Goal: Information Seeking & Learning: Learn about a topic

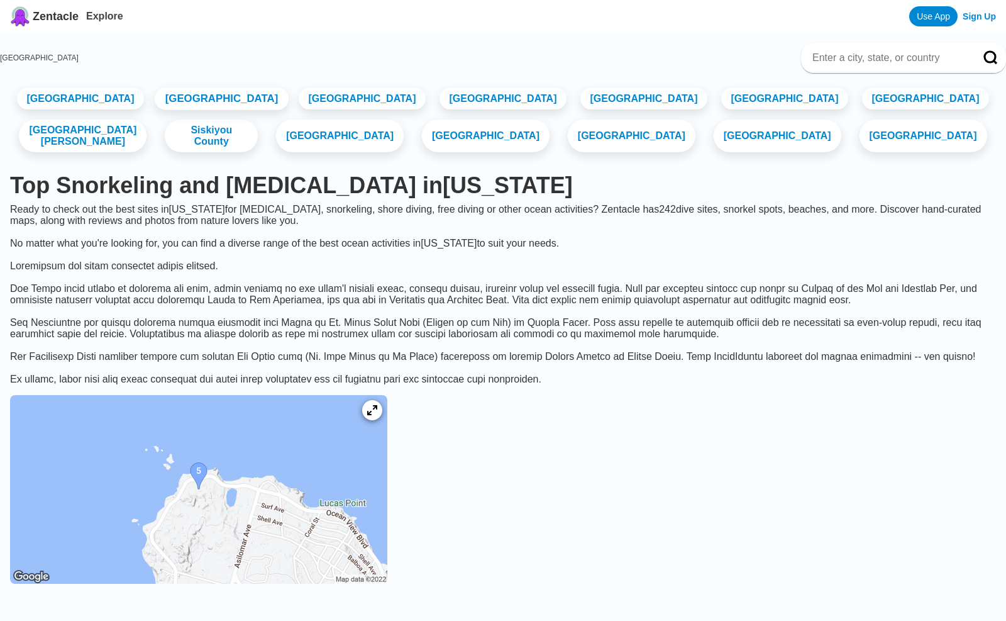
click at [183, 101] on link "[GEOGRAPHIC_DATA]" at bounding box center [221, 98] width 134 height 23
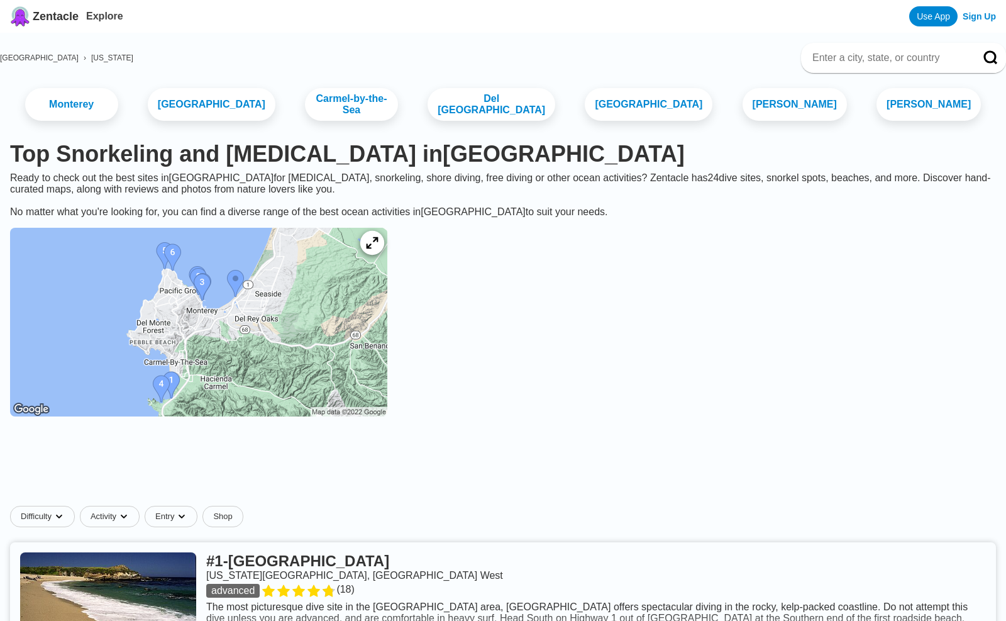
click at [372, 249] on icon at bounding box center [372, 243] width 12 height 12
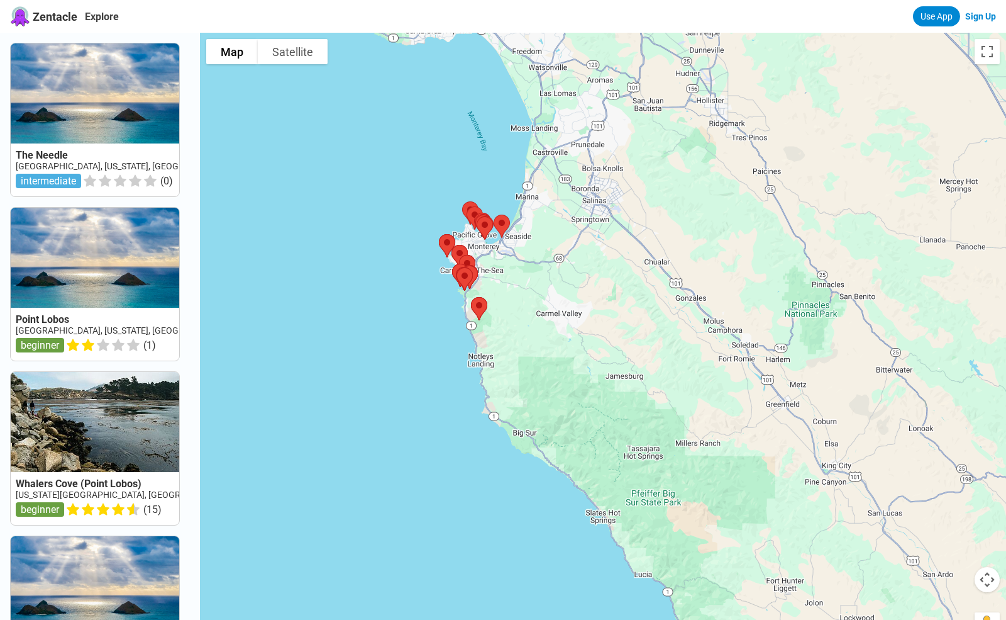
drag, startPoint x: 621, startPoint y: 339, endPoint x: 335, endPoint y: 348, distance: 286.3
click at [335, 348] on div at bounding box center [603, 343] width 806 height 620
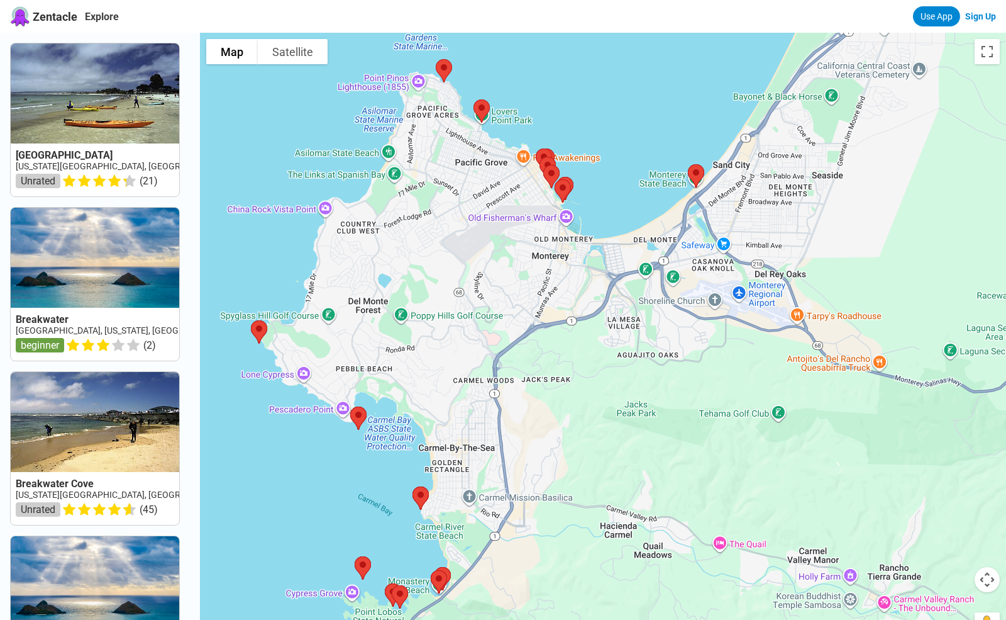
drag, startPoint x: 491, startPoint y: 287, endPoint x: 621, endPoint y: 260, distance: 132.2
click at [621, 260] on div at bounding box center [603, 343] width 806 height 620
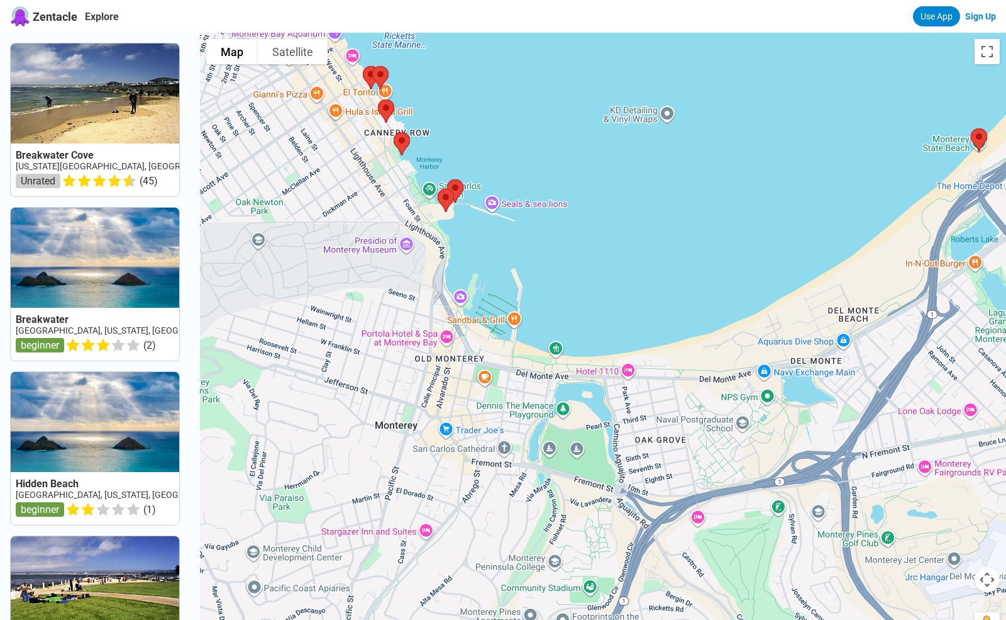
drag, startPoint x: 886, startPoint y: 338, endPoint x: 628, endPoint y: 323, distance: 257.7
click at [628, 323] on div at bounding box center [603, 343] width 806 height 620
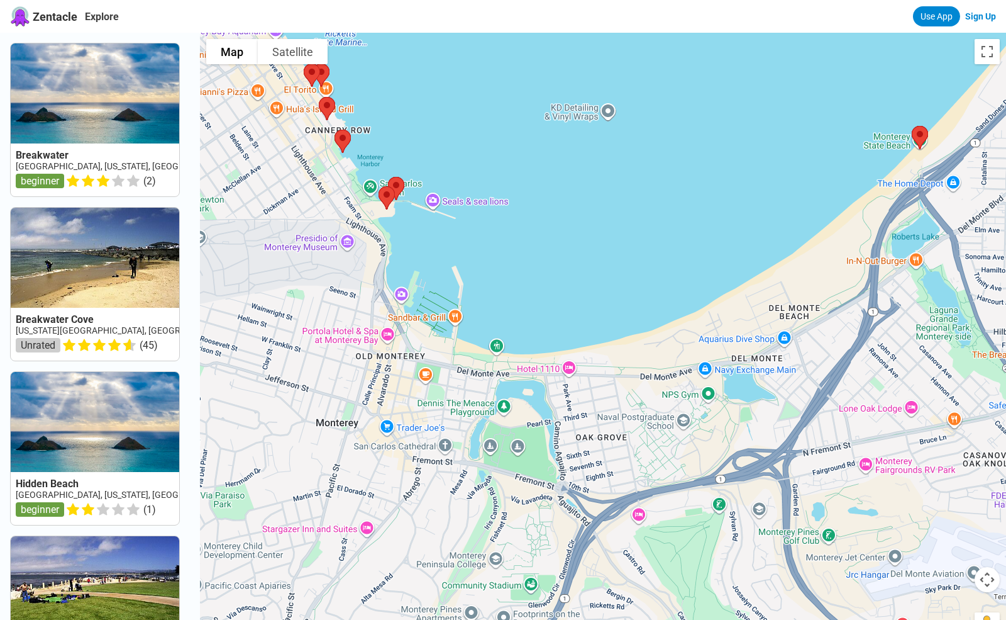
click at [981, 179] on div at bounding box center [603, 343] width 806 height 620
click at [919, 154] on img at bounding box center [920, 137] width 26 height 33
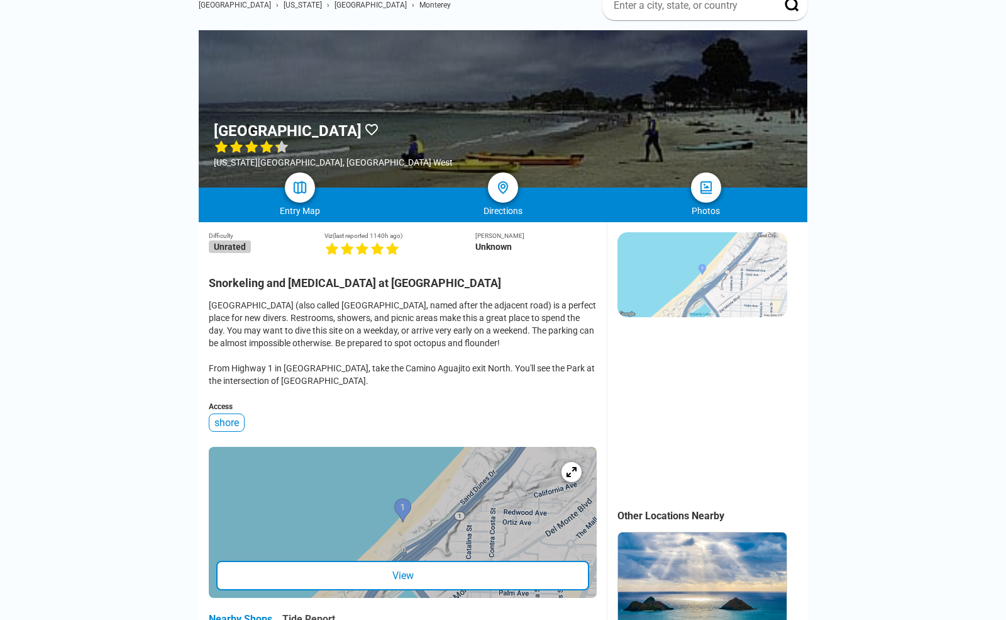
scroll to position [165, 0]
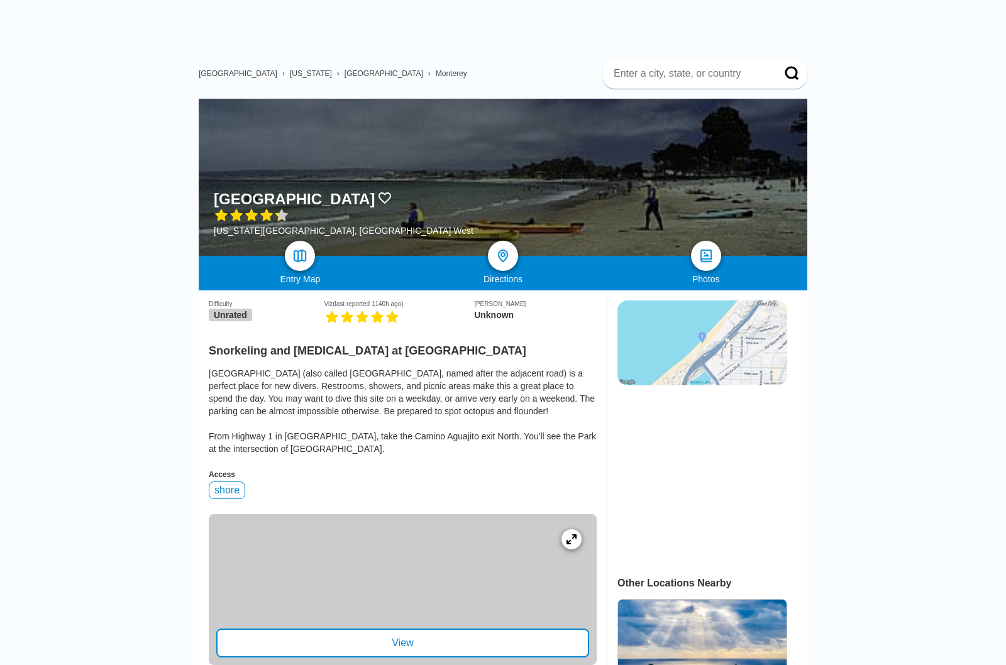
scroll to position [42, 0]
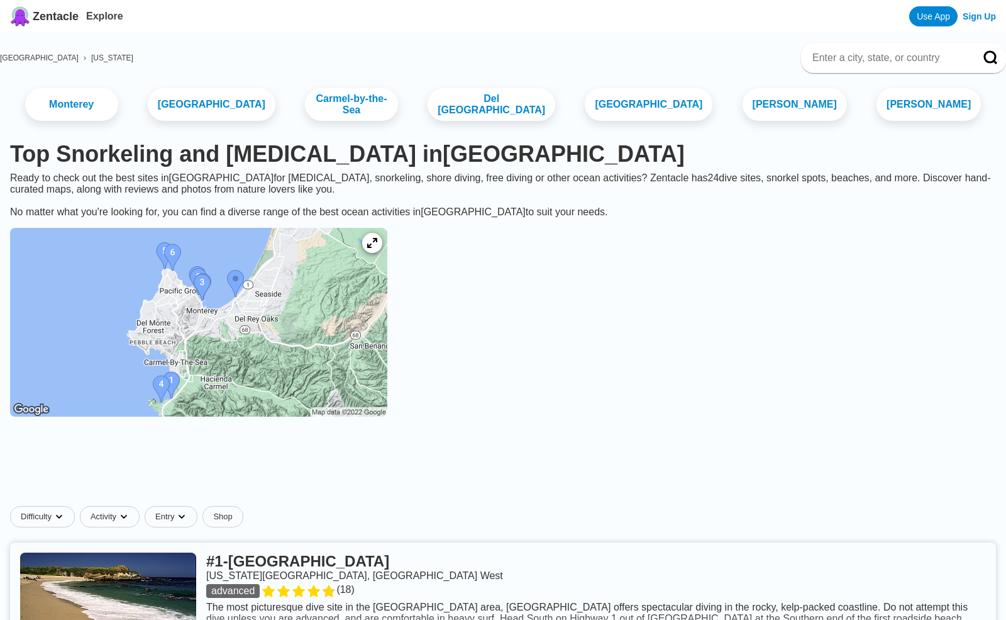
click at [203, 288] on img at bounding box center [198, 322] width 377 height 189
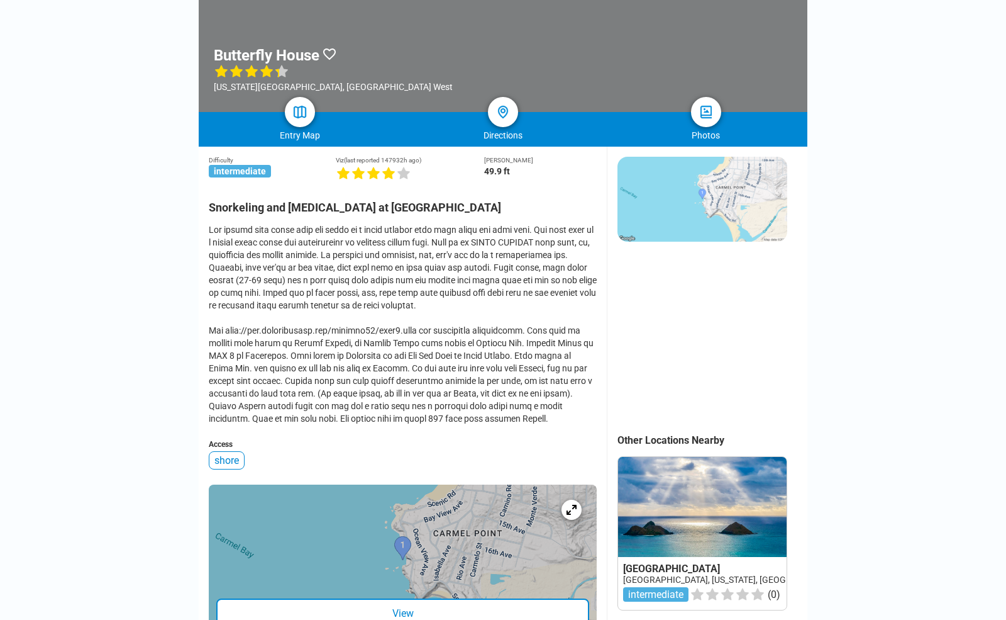
scroll to position [187, 0]
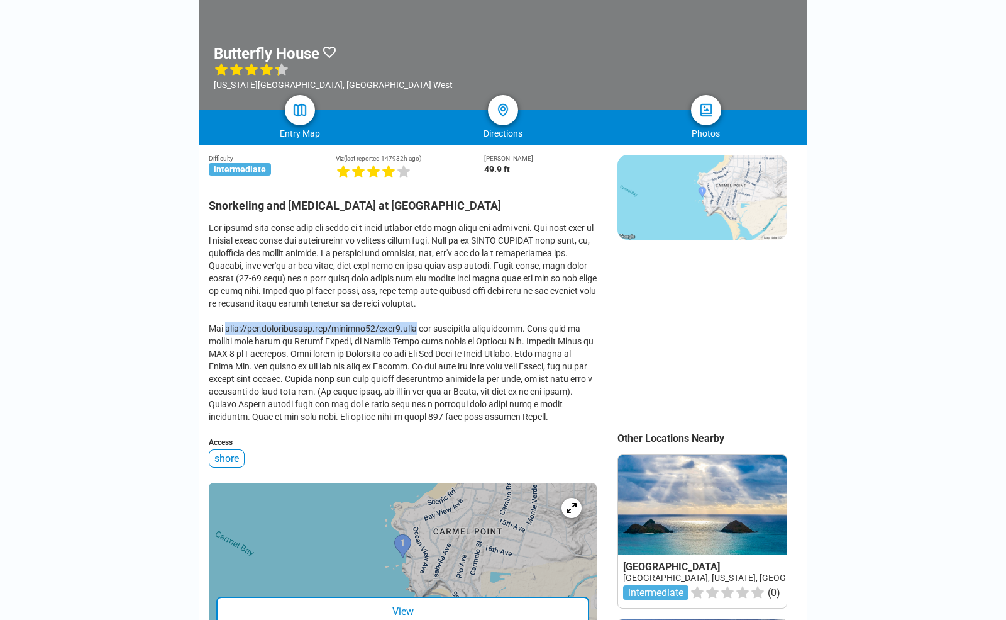
drag, startPoint x: 442, startPoint y: 274, endPoint x: 228, endPoint y: 277, distance: 213.9
click at [228, 277] on div at bounding box center [403, 321] width 388 height 201
copy div "http://www.saintbrendan.com/cdnsept00/mont9.html"
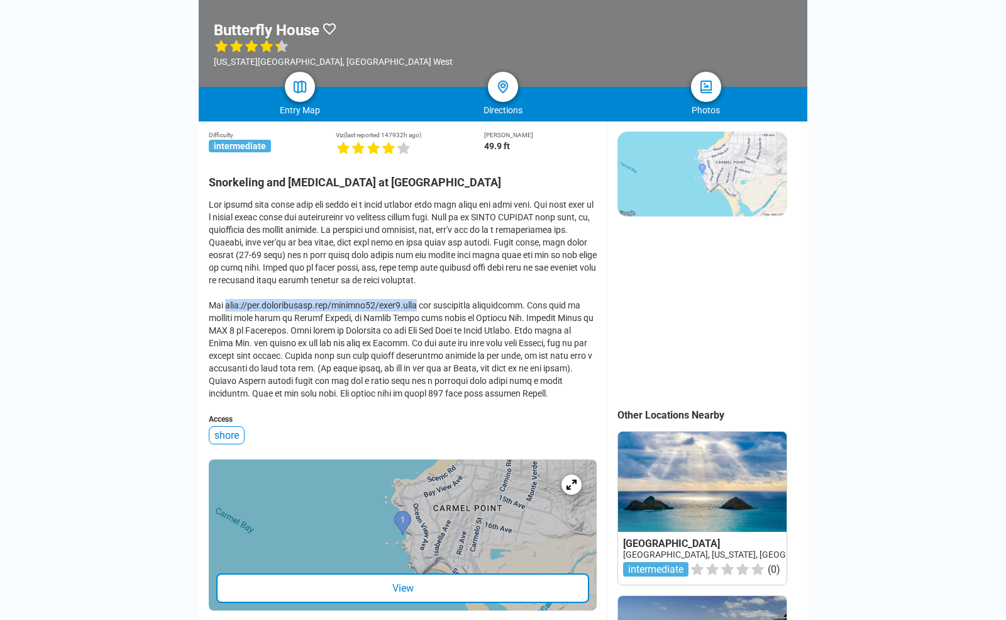
scroll to position [211, 0]
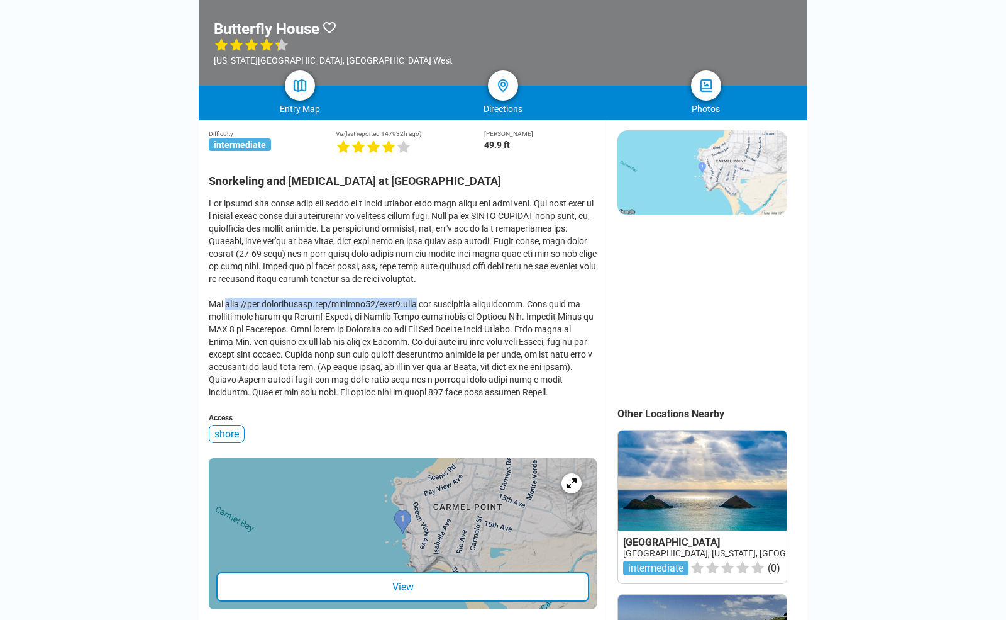
click at [386, 572] on div "View" at bounding box center [402, 587] width 373 height 30
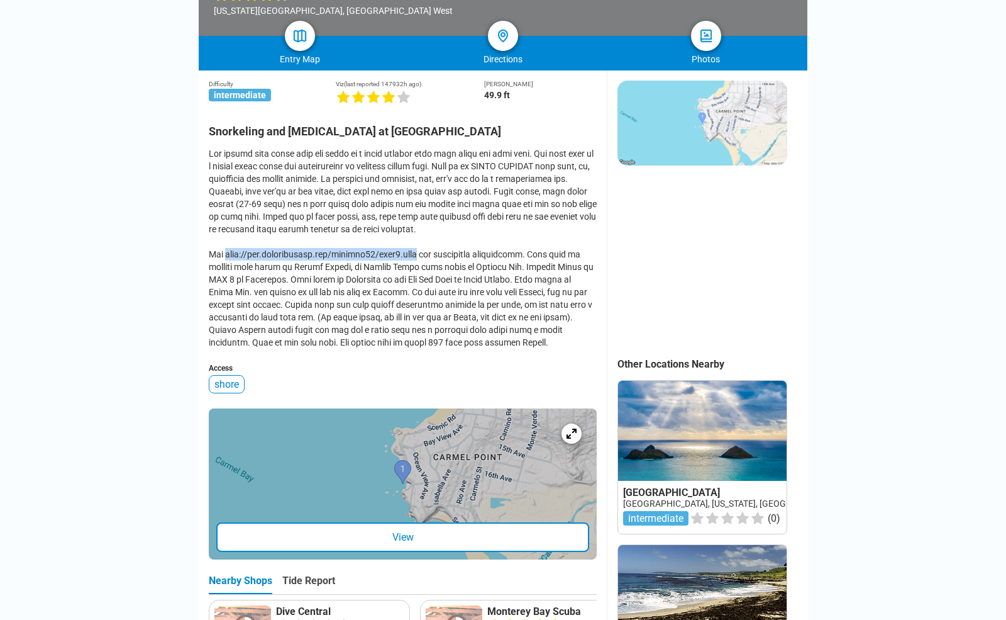
scroll to position [262, 0]
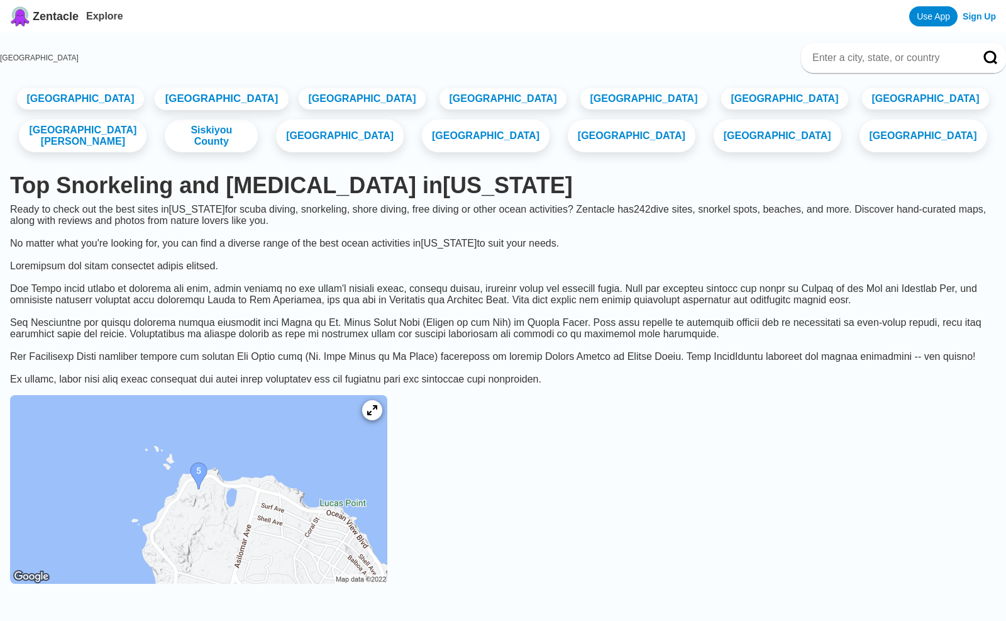
click at [170, 110] on link "[GEOGRAPHIC_DATA]" at bounding box center [221, 98] width 134 height 23
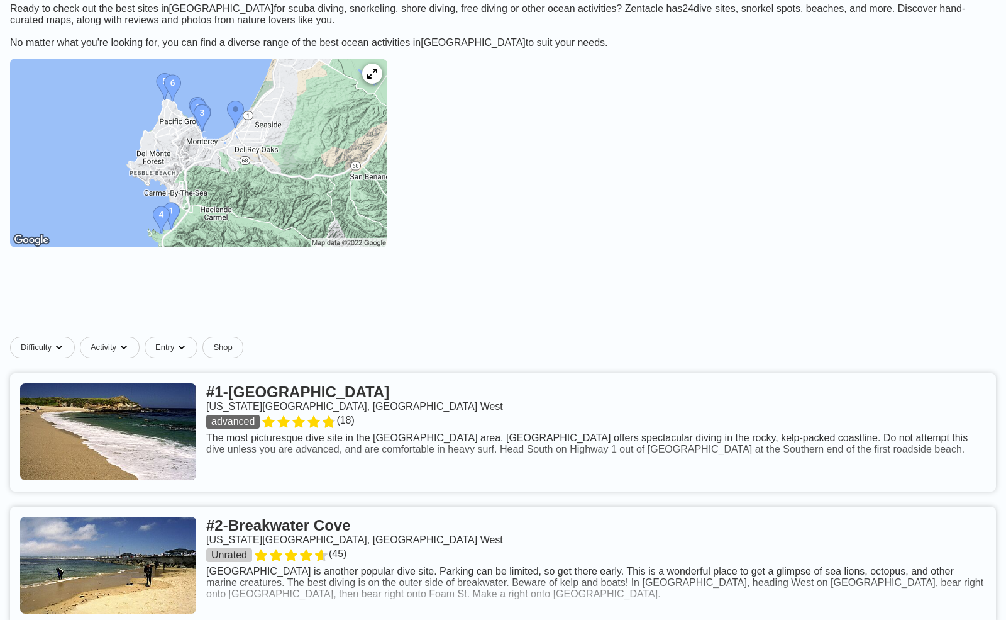
scroll to position [170, 0]
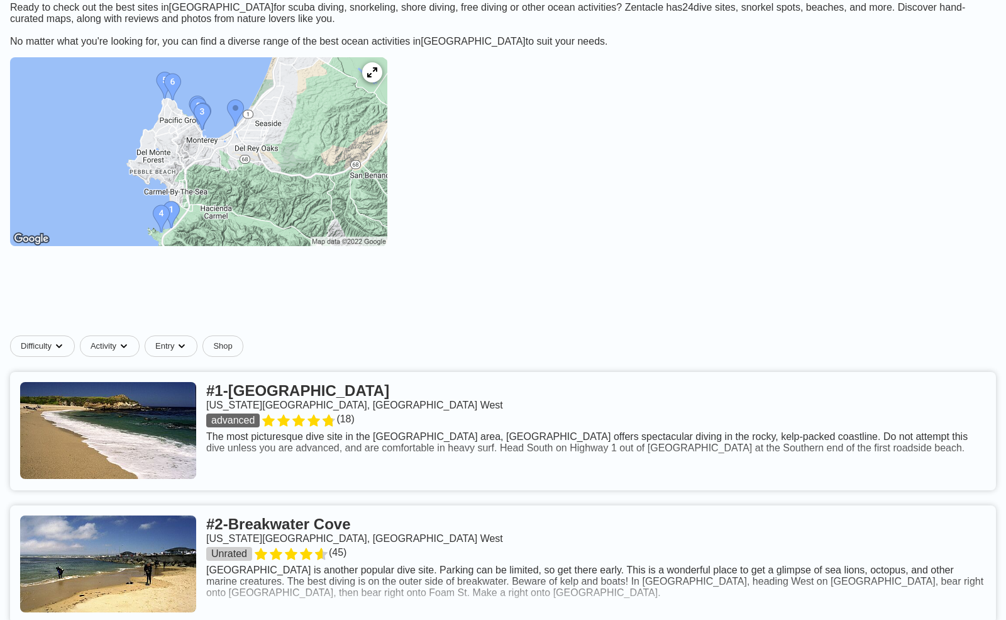
click at [399, 511] on link at bounding box center [503, 564] width 986 height 118
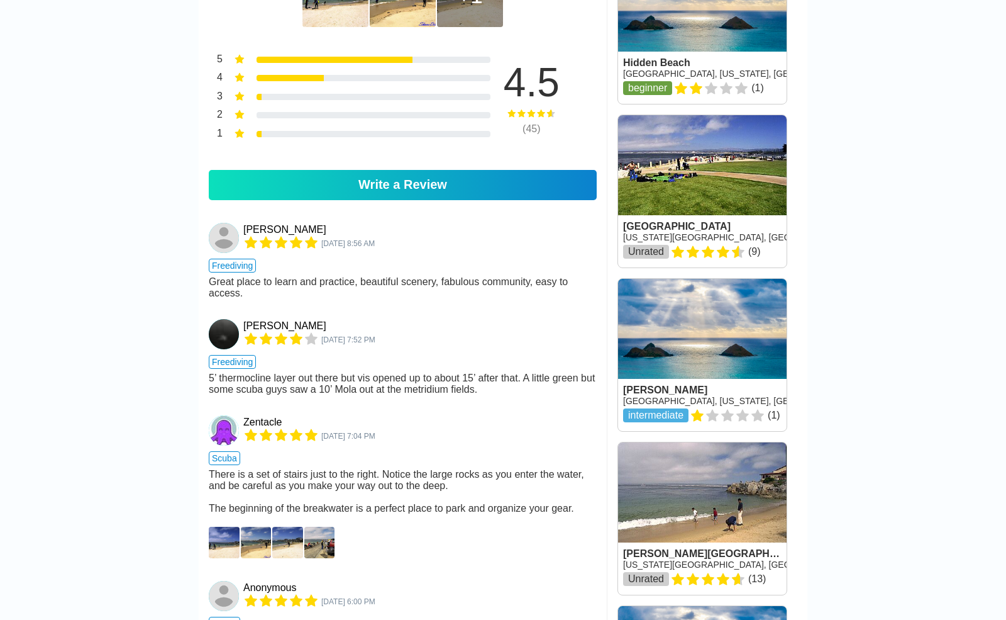
scroll to position [861, 0]
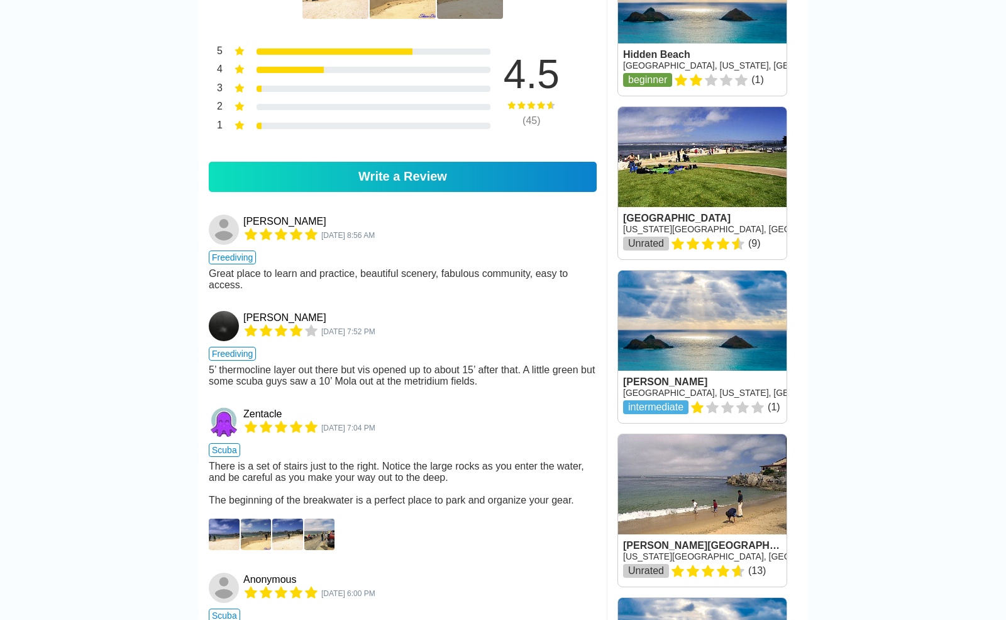
click at [230, 518] on img at bounding box center [224, 533] width 31 height 31
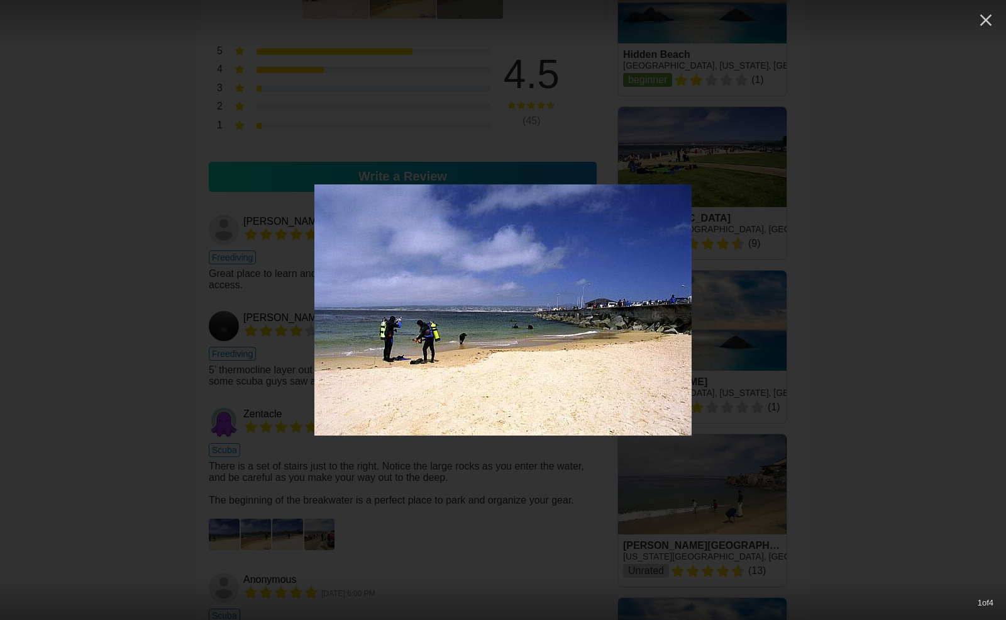
scroll to position [912, 0]
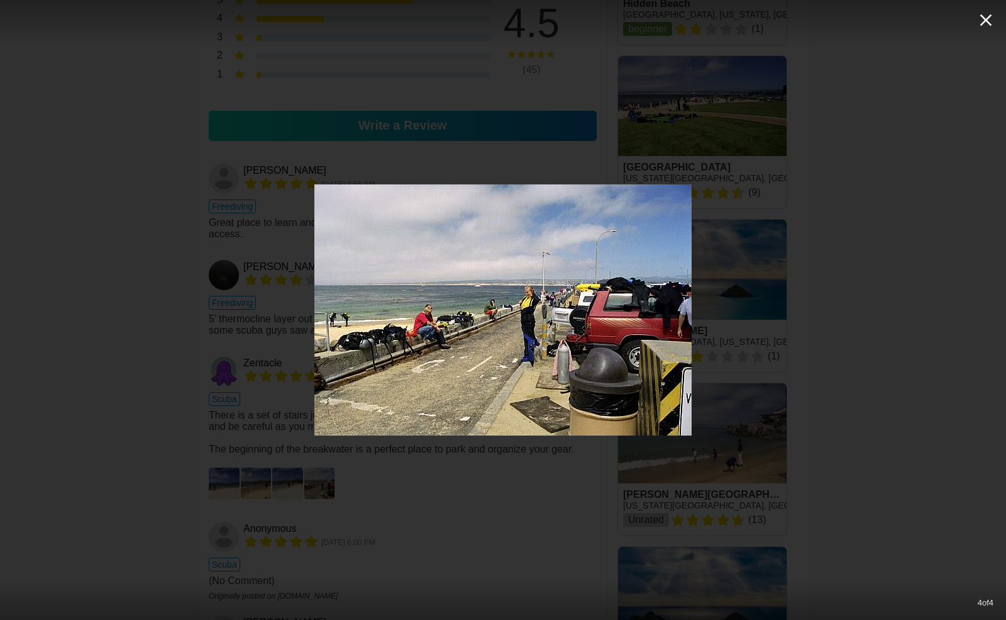
click at [989, 19] on icon "button" at bounding box center [986, 20] width 20 height 20
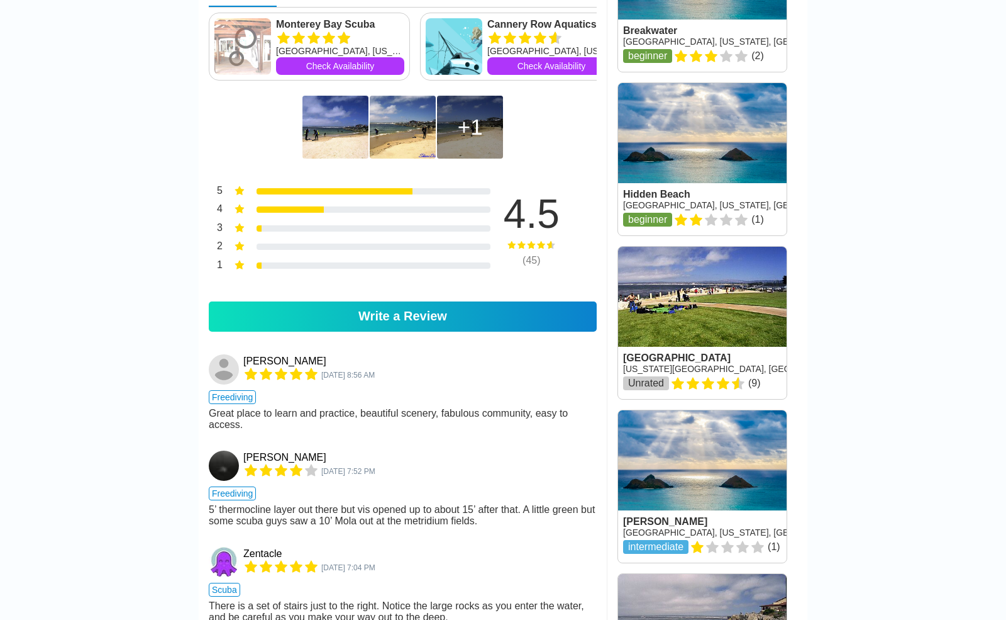
scroll to position [0, 0]
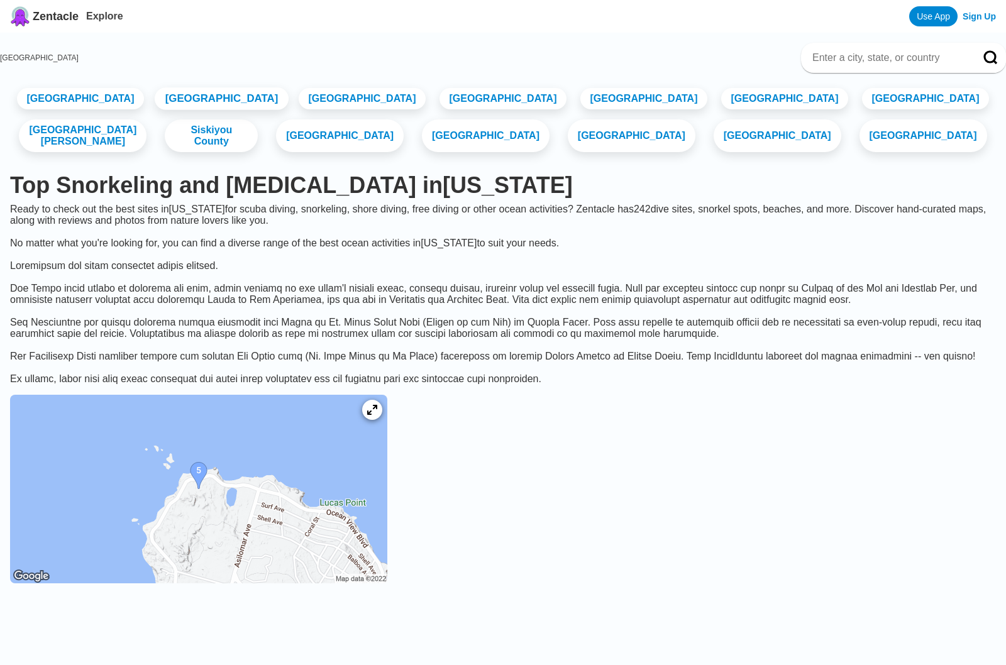
click at [169, 110] on link "[GEOGRAPHIC_DATA]" at bounding box center [221, 98] width 134 height 23
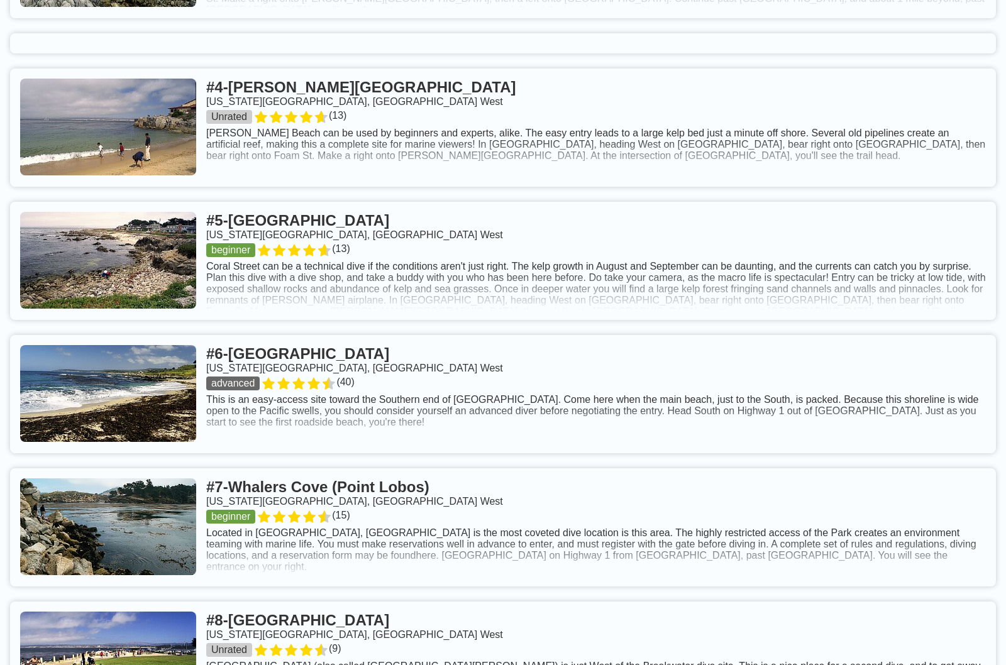
scroll to position [854, 0]
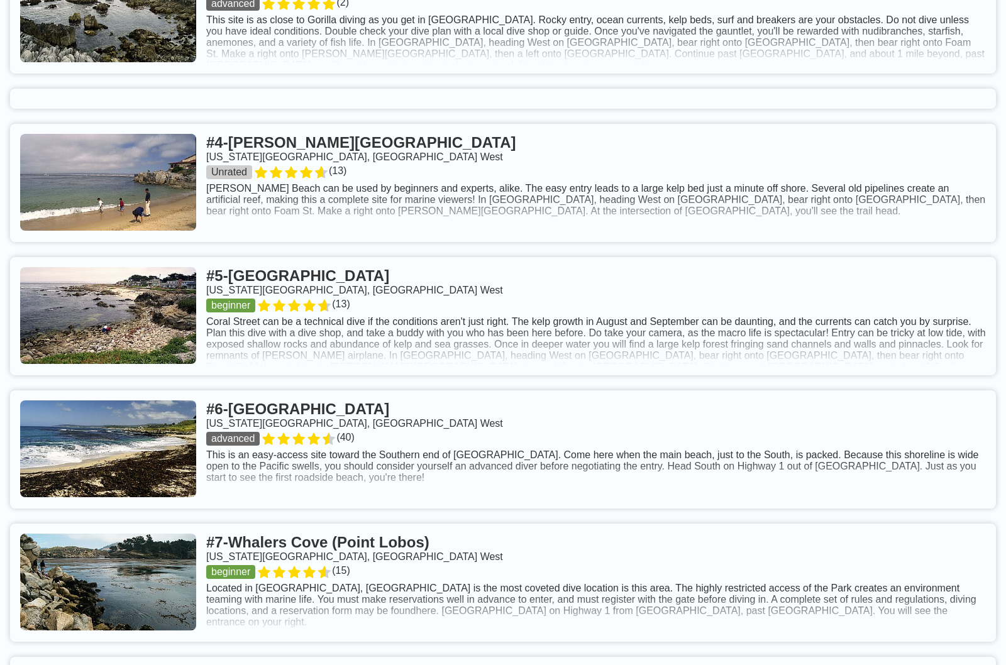
click at [475, 288] on link at bounding box center [503, 316] width 986 height 118
